Goal: Find specific page/section: Find specific page/section

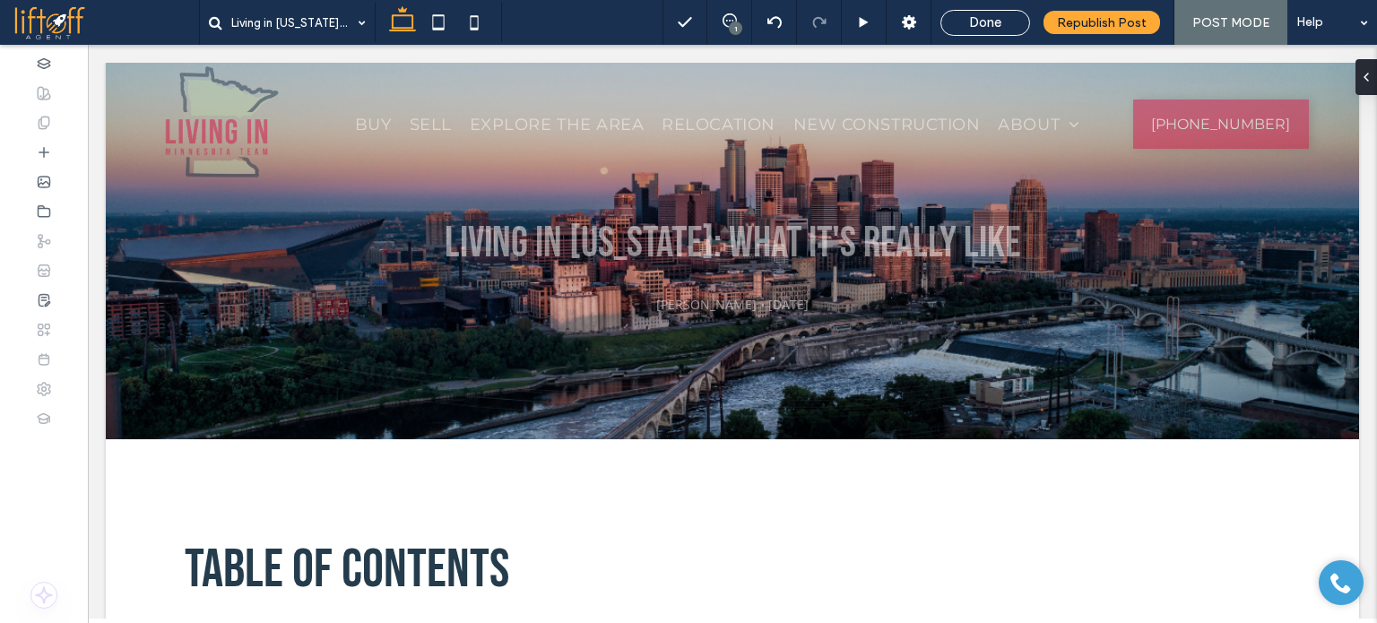
click at [78, 25] on span at bounding box center [106, 22] width 186 height 36
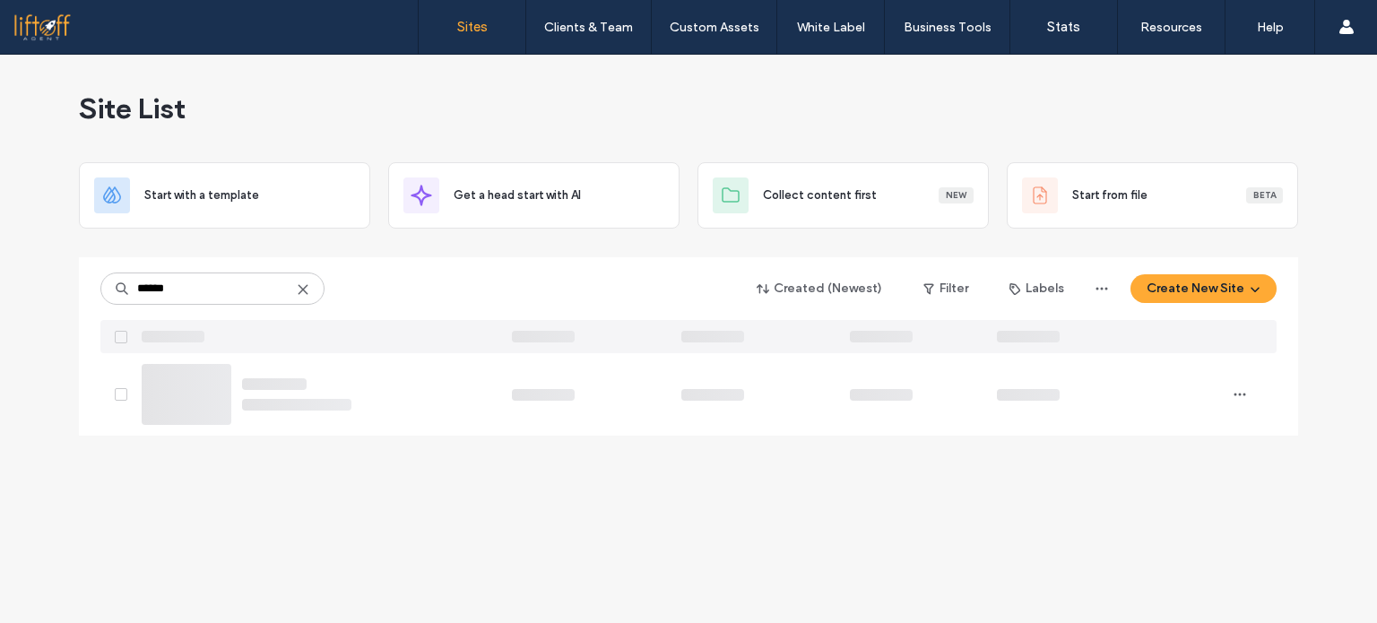
type input "******"
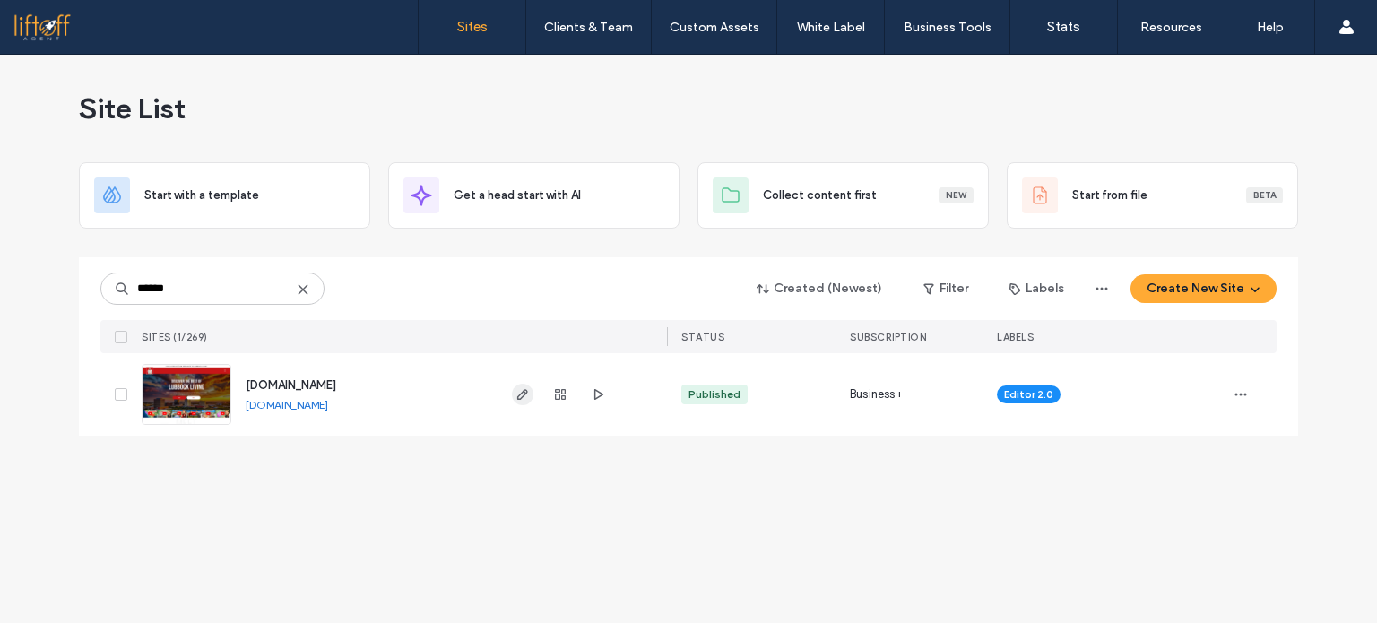
click at [520, 397] on icon "button" at bounding box center [522, 394] width 14 height 14
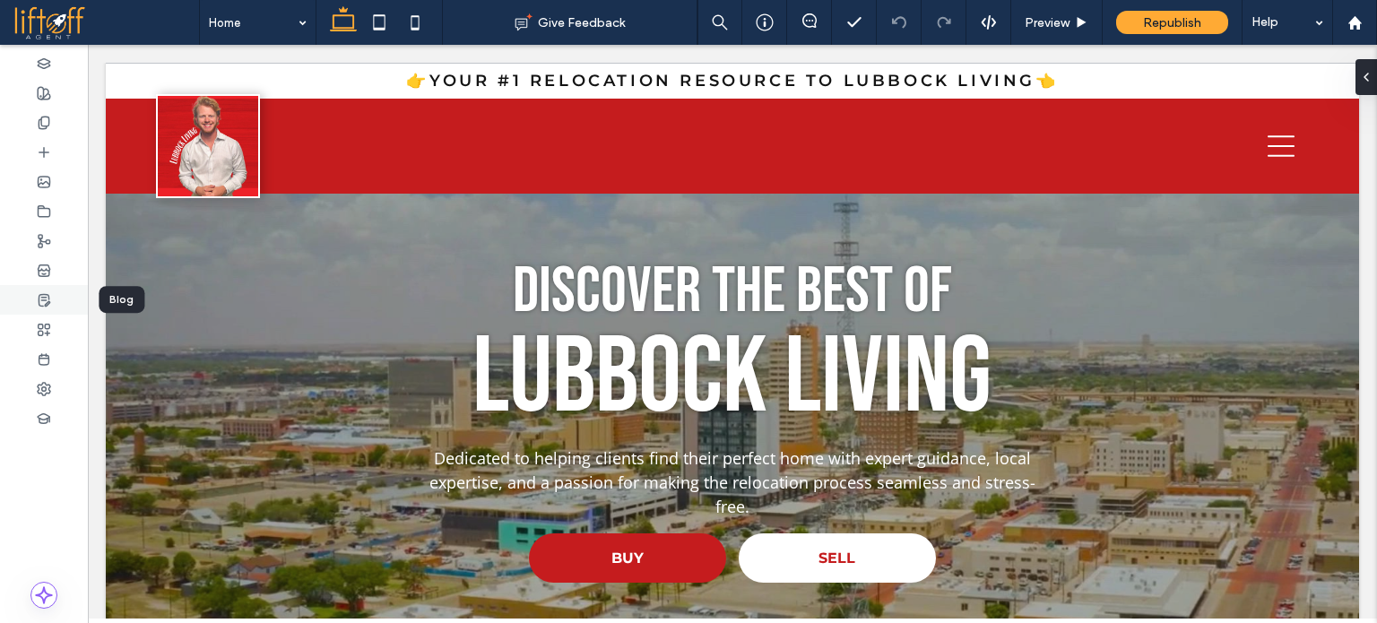
click at [41, 294] on use at bounding box center [44, 300] width 11 height 12
